Goal: Understand site structure: Understand site structure

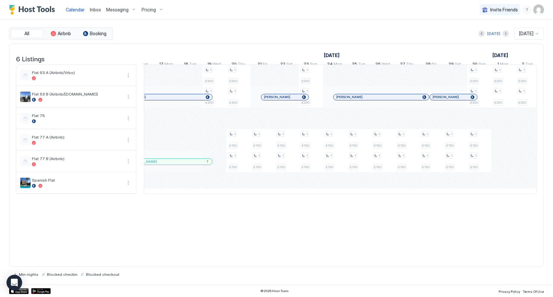
scroll to position [0, 652]
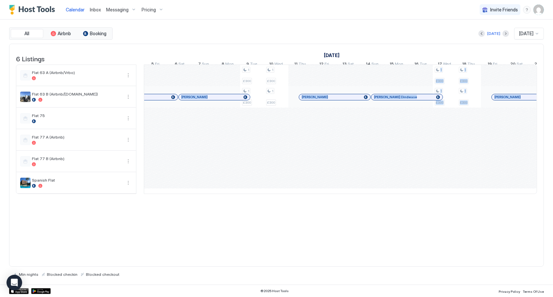
drag, startPoint x: 373, startPoint y: 197, endPoint x: 309, endPoint y: 196, distance: 64.5
click at [309, 194] on table "6 Listings November 2025 December 2025 January 2026 13 Thu 14 Fri 15 Sat 16 Sun…" at bounding box center [276, 119] width 521 height 150
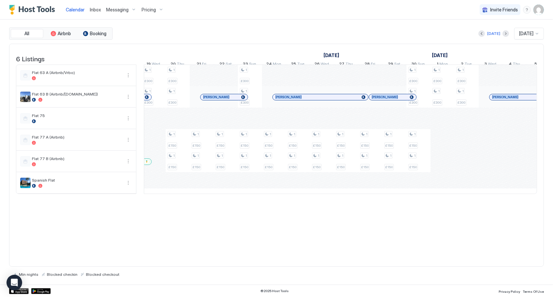
scroll to position [0, 136]
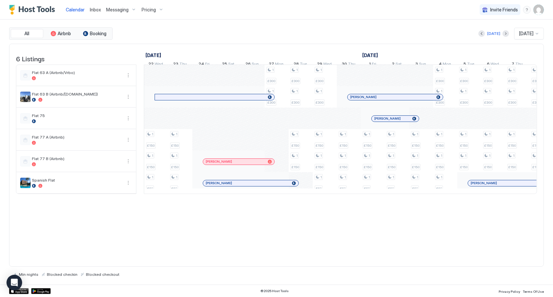
scroll to position [0, 117]
